Goal: Navigation & Orientation: Find specific page/section

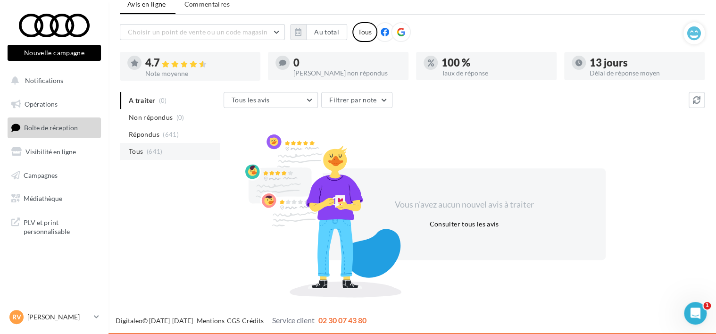
click at [142, 143] on li "Tous (641)" at bounding box center [170, 151] width 100 height 17
